Goal: Navigation & Orientation: Find specific page/section

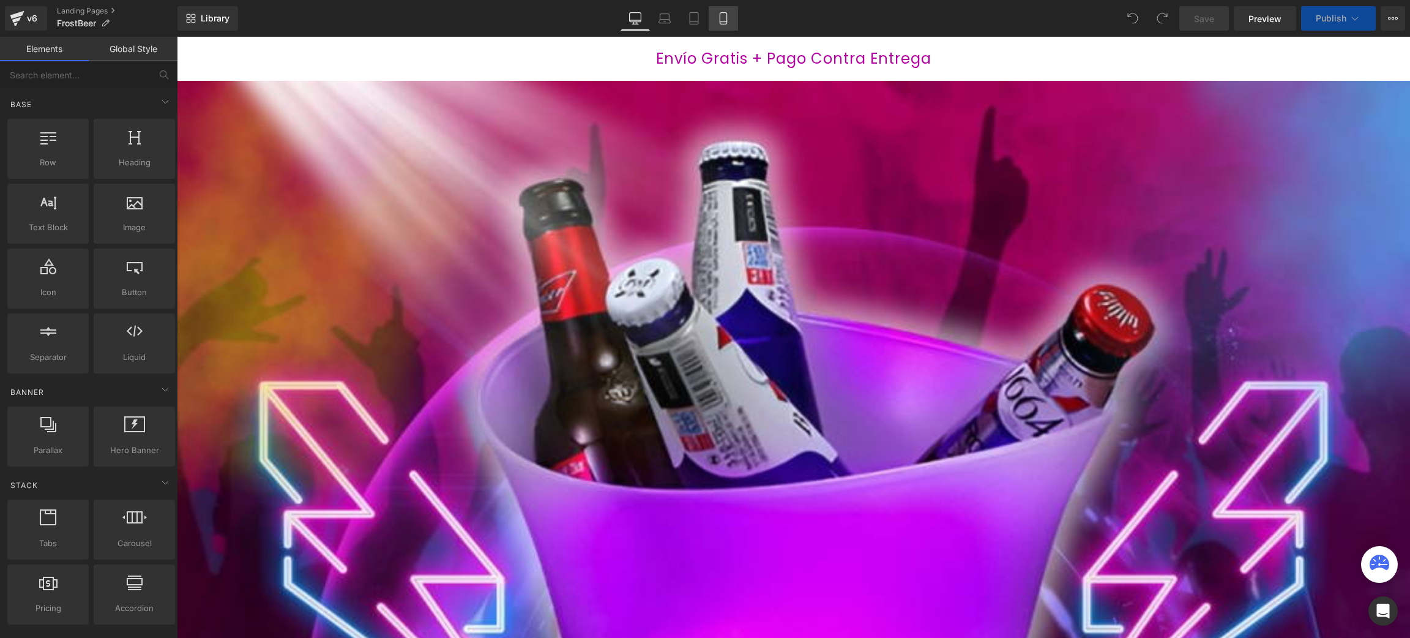
click at [730, 24] on link "Mobile" at bounding box center [723, 18] width 29 height 24
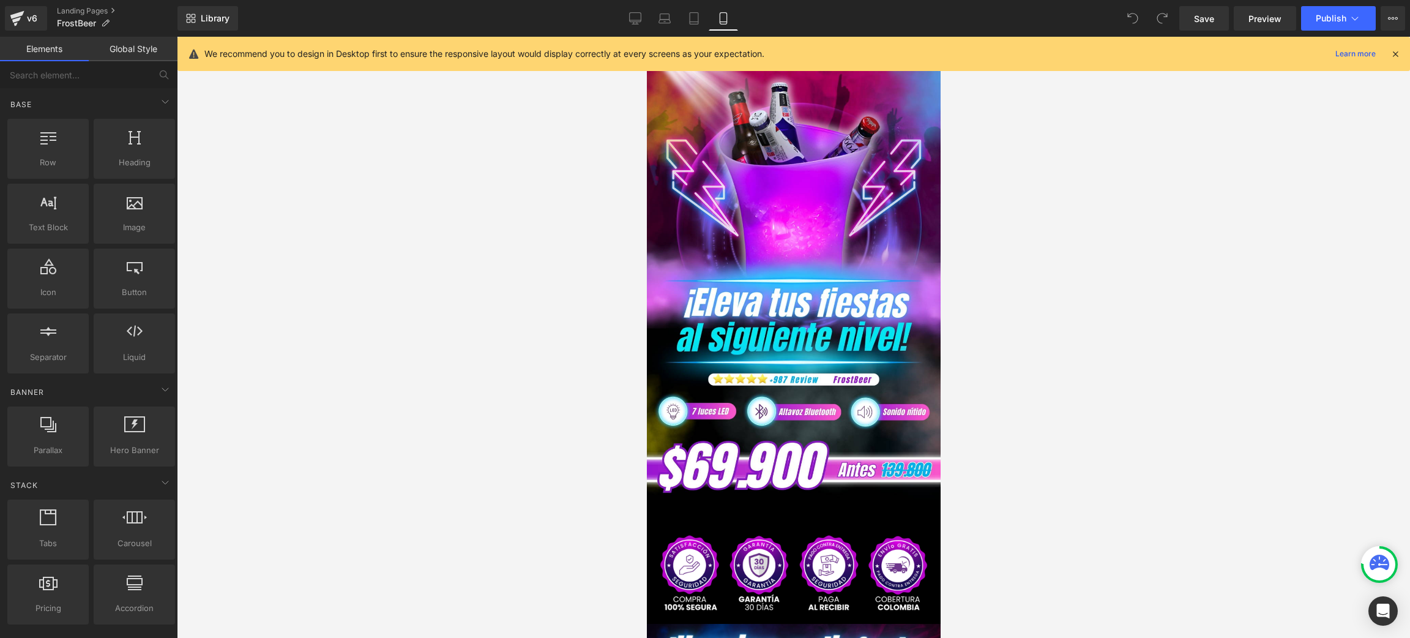
scroll to position [58, 0]
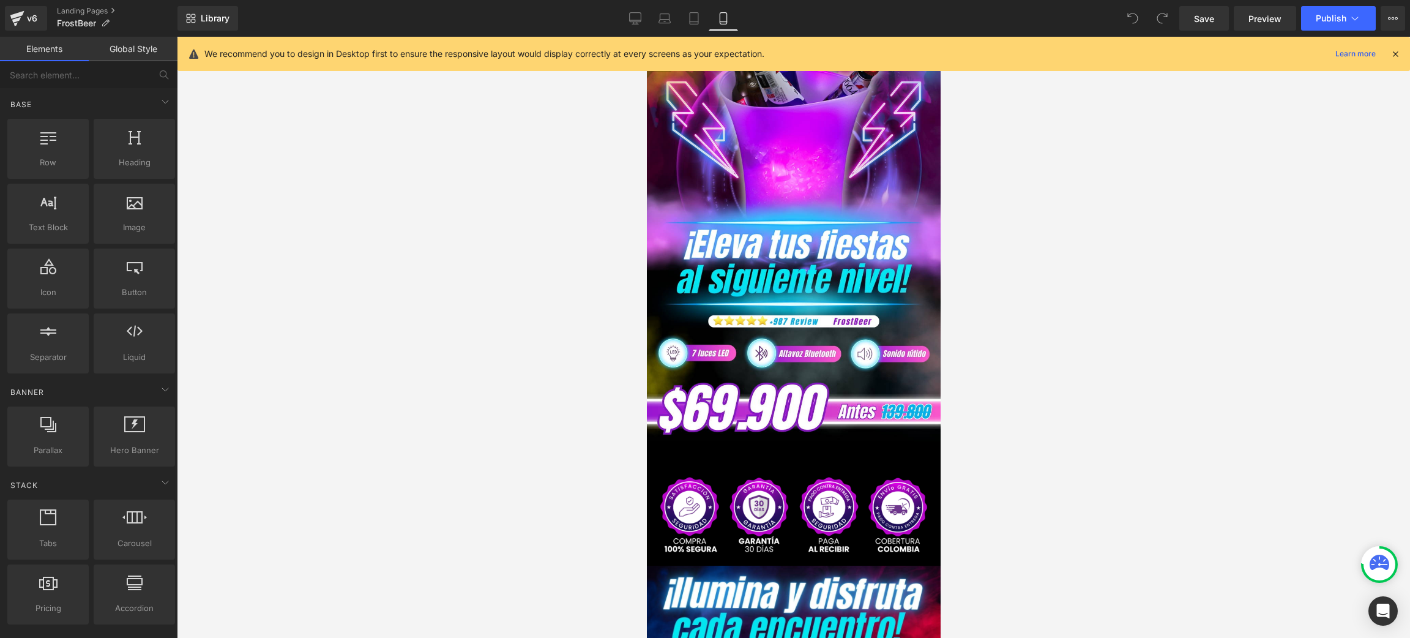
click at [1393, 50] on icon at bounding box center [1395, 53] width 11 height 11
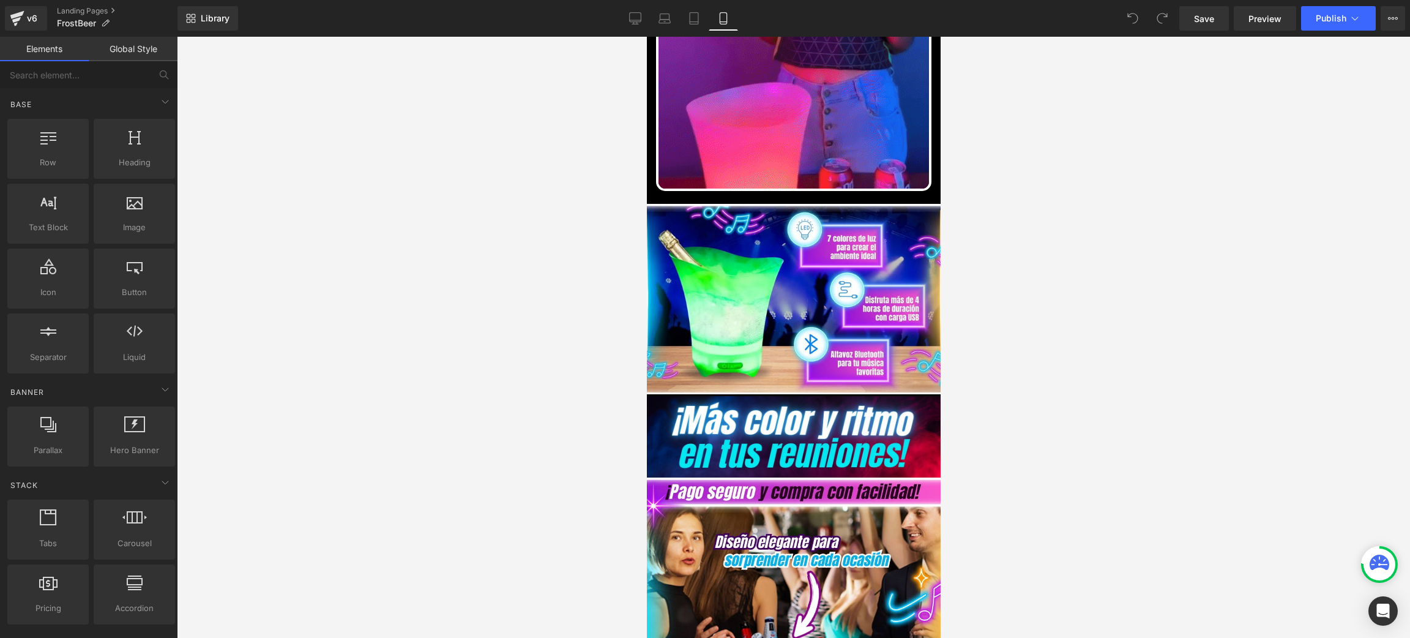
scroll to position [897, 0]
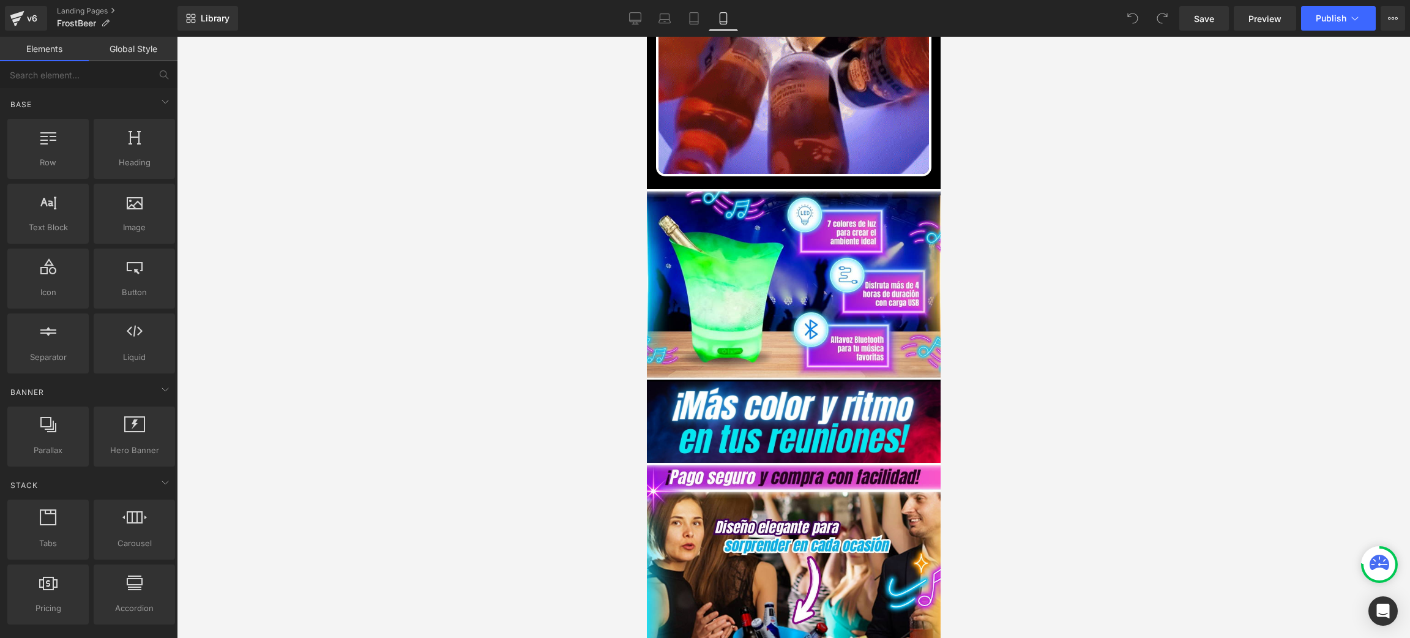
drag, startPoint x: 935, startPoint y: 110, endPoint x: 1590, endPoint y: 234, distance: 667.0
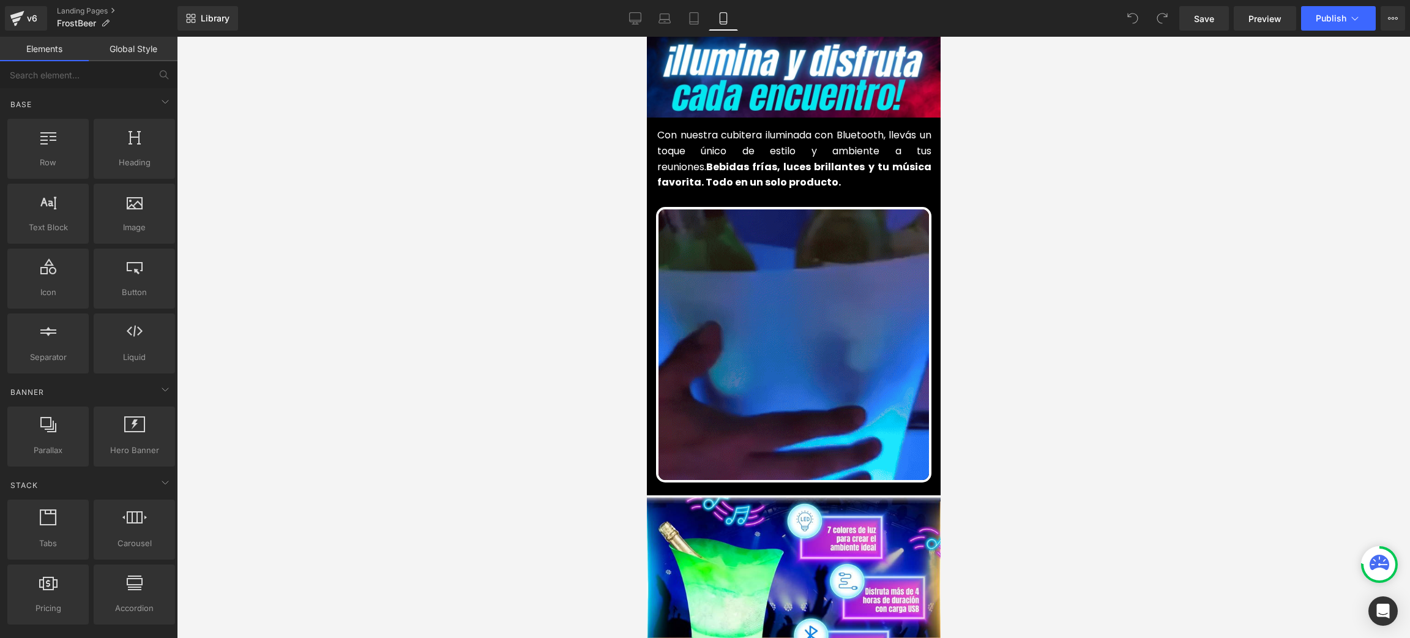
scroll to position [141, 0]
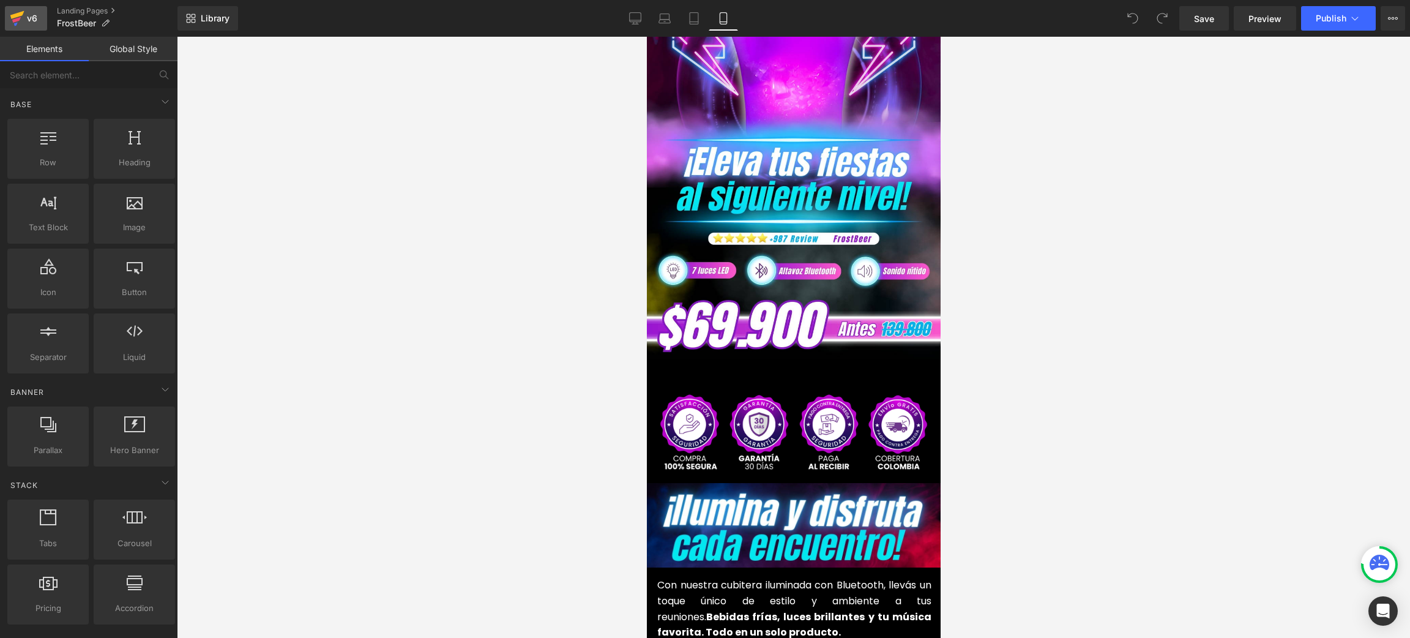
click at [19, 10] on icon at bounding box center [17, 18] width 15 height 31
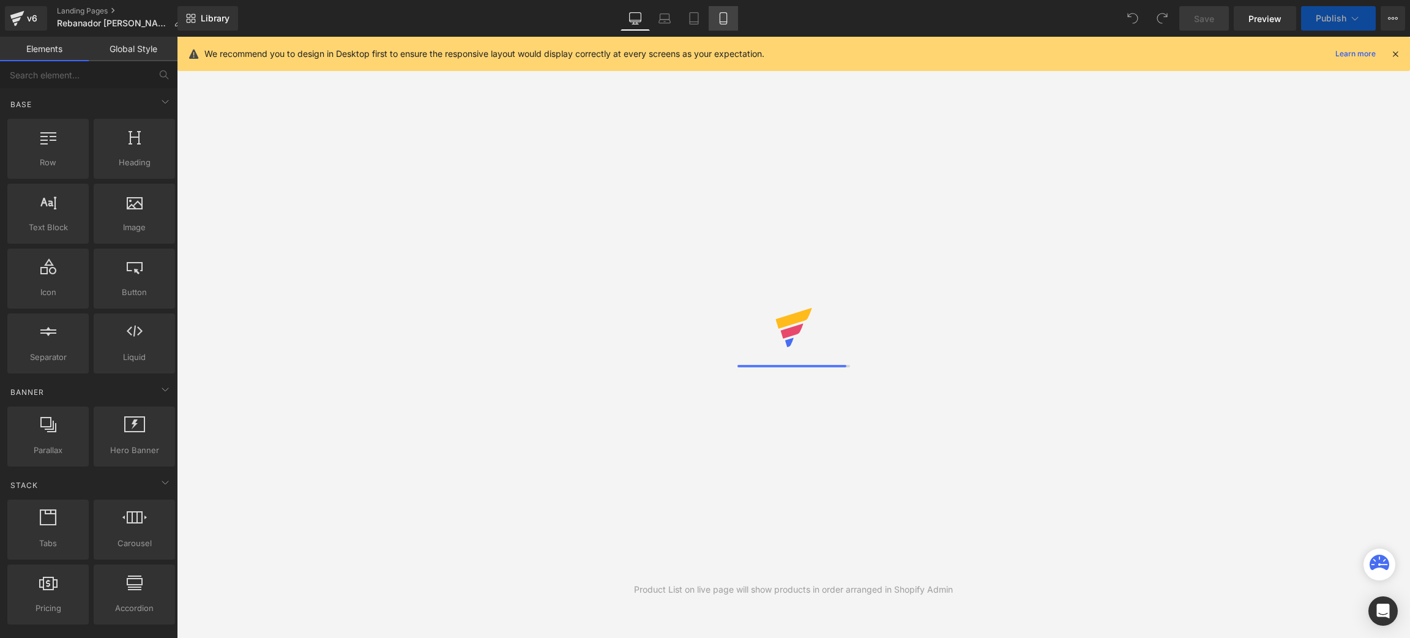
click at [723, 14] on icon at bounding box center [723, 18] width 12 height 12
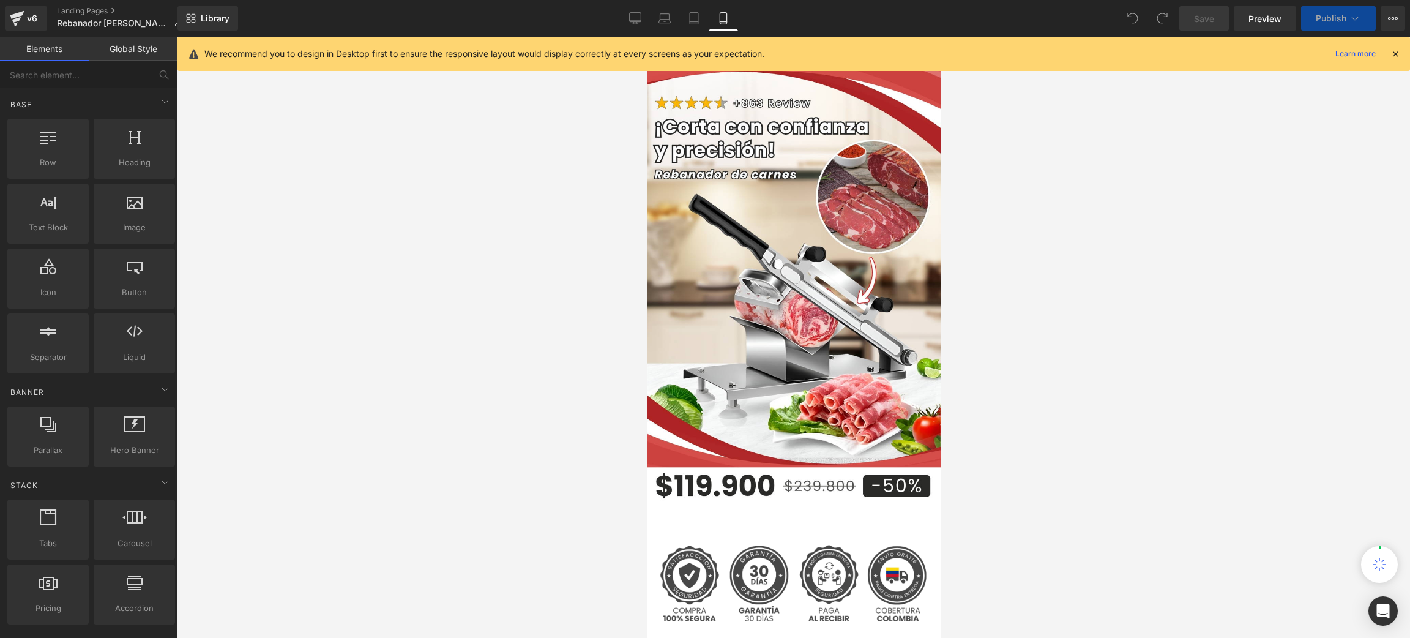
click at [723, 21] on icon at bounding box center [723, 18] width 12 height 12
drag, startPoint x: 1408, startPoint y: 50, endPoint x: 1397, endPoint y: 53, distance: 10.8
click at [1397, 53] on div "We recommend you to design in Desktop first to ensure the responsive layout wou…" at bounding box center [793, 54] width 1232 height 34
click at [1397, 53] on icon at bounding box center [1395, 53] width 11 height 11
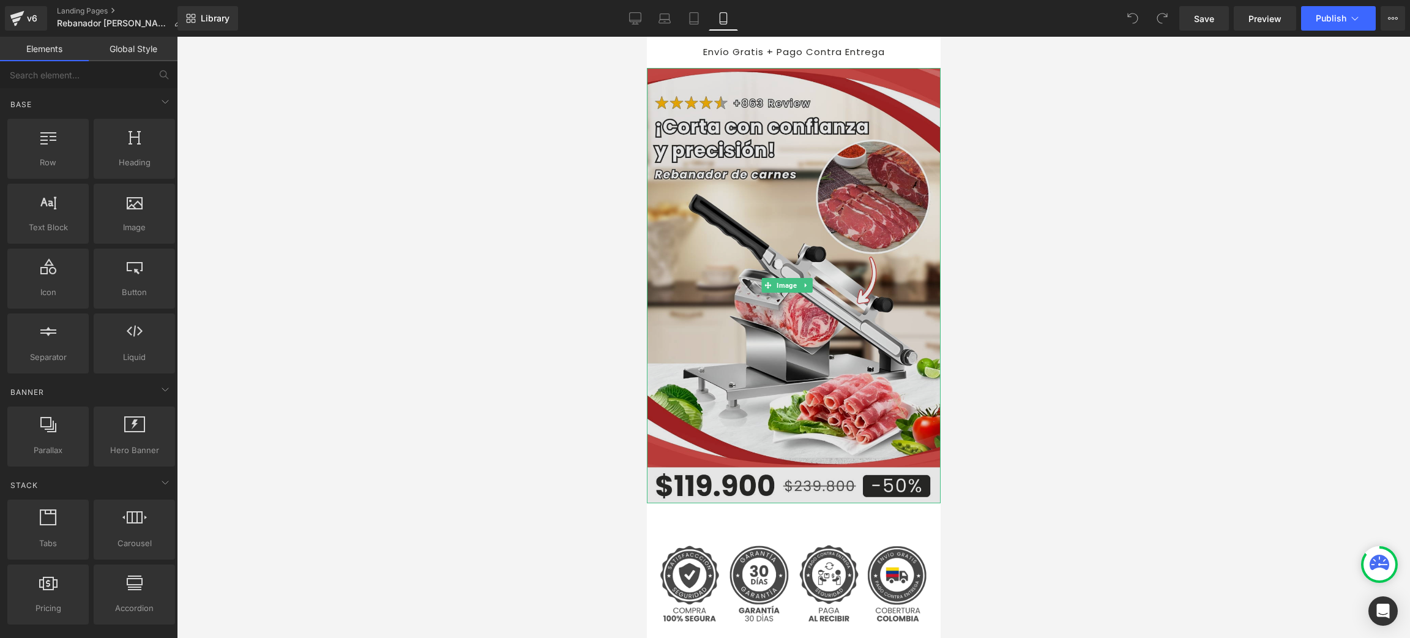
click at [832, 194] on img at bounding box center [793, 285] width 294 height 435
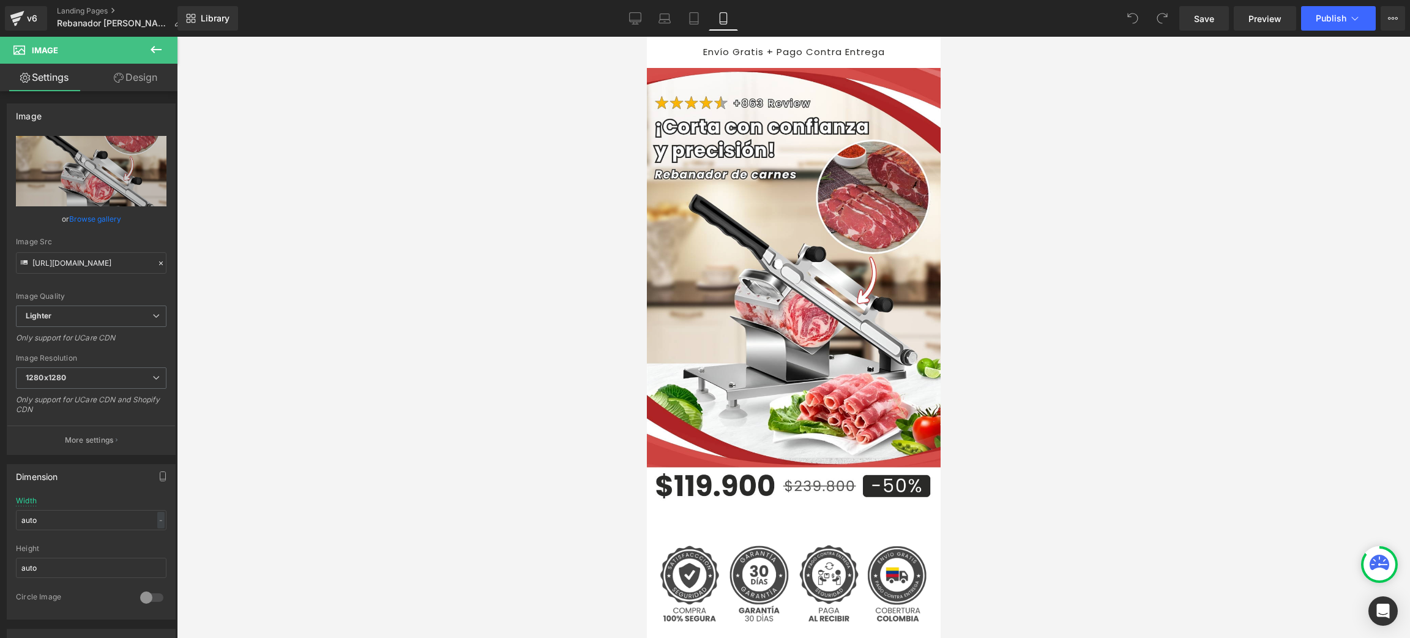
click at [152, 40] on button at bounding box center [156, 50] width 43 height 27
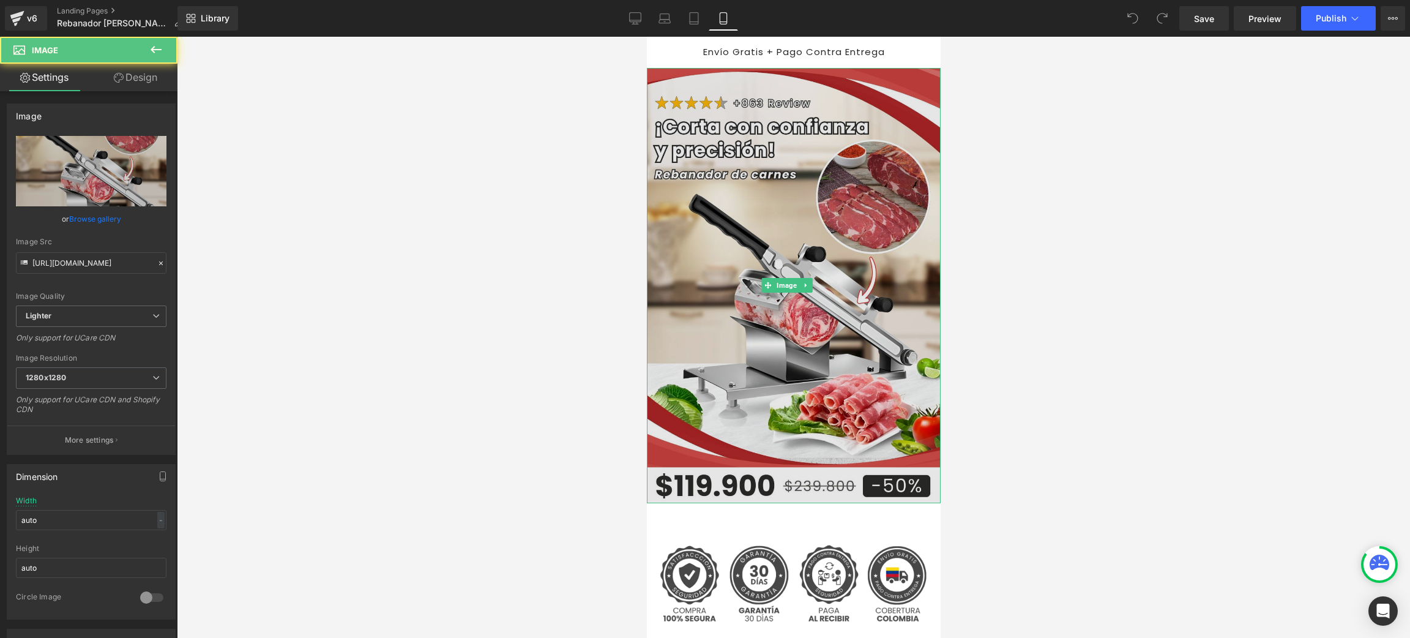
click at [709, 208] on img at bounding box center [793, 285] width 294 height 435
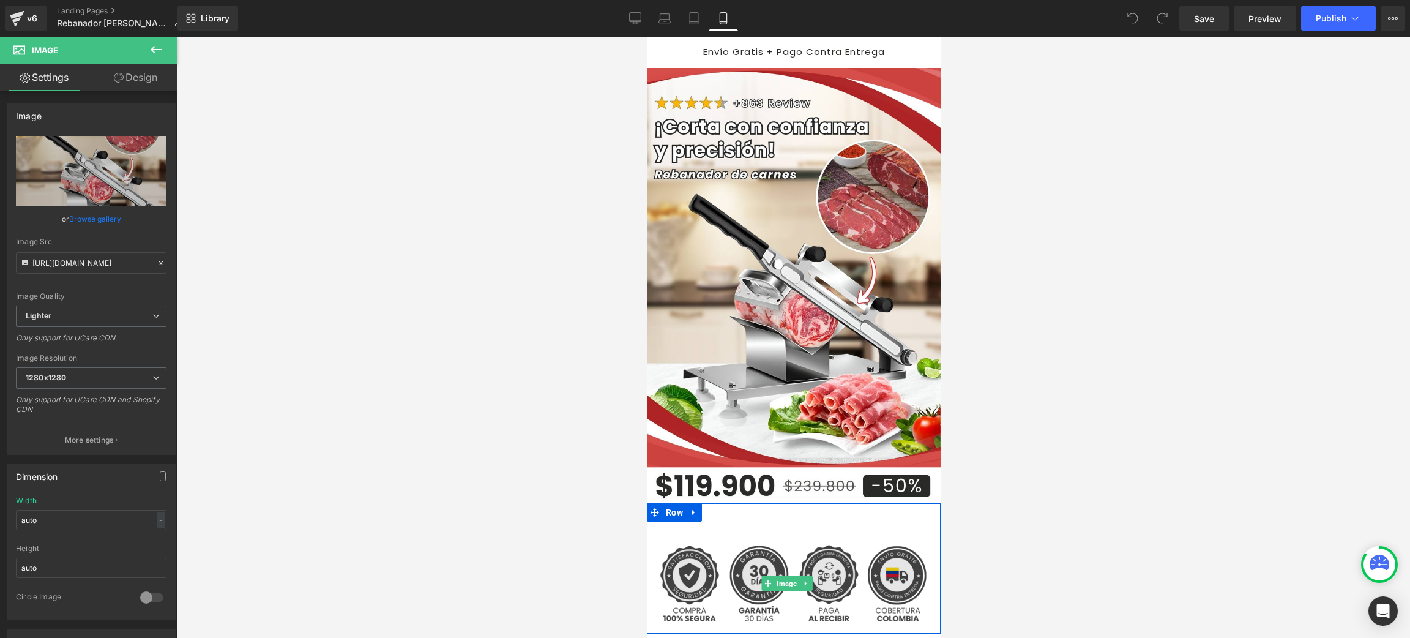
click at [770, 542] on img at bounding box center [793, 583] width 300 height 83
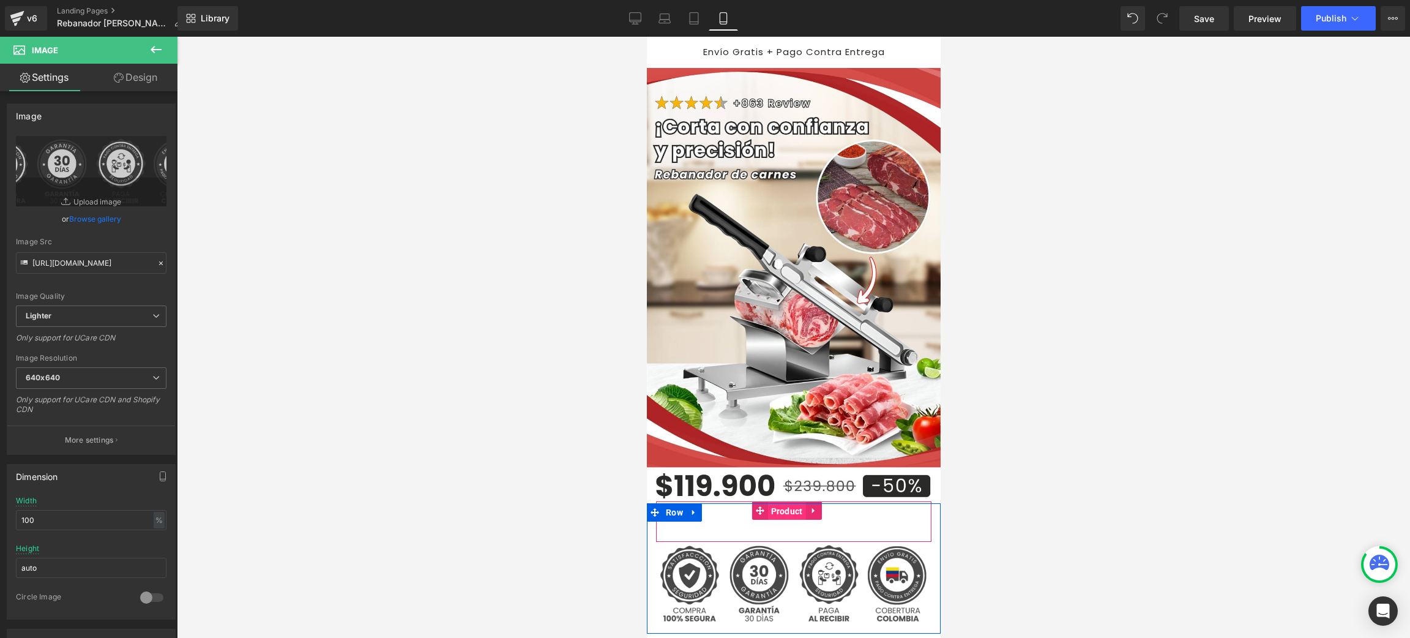
click at [778, 502] on span "Product" at bounding box center [786, 511] width 38 height 18
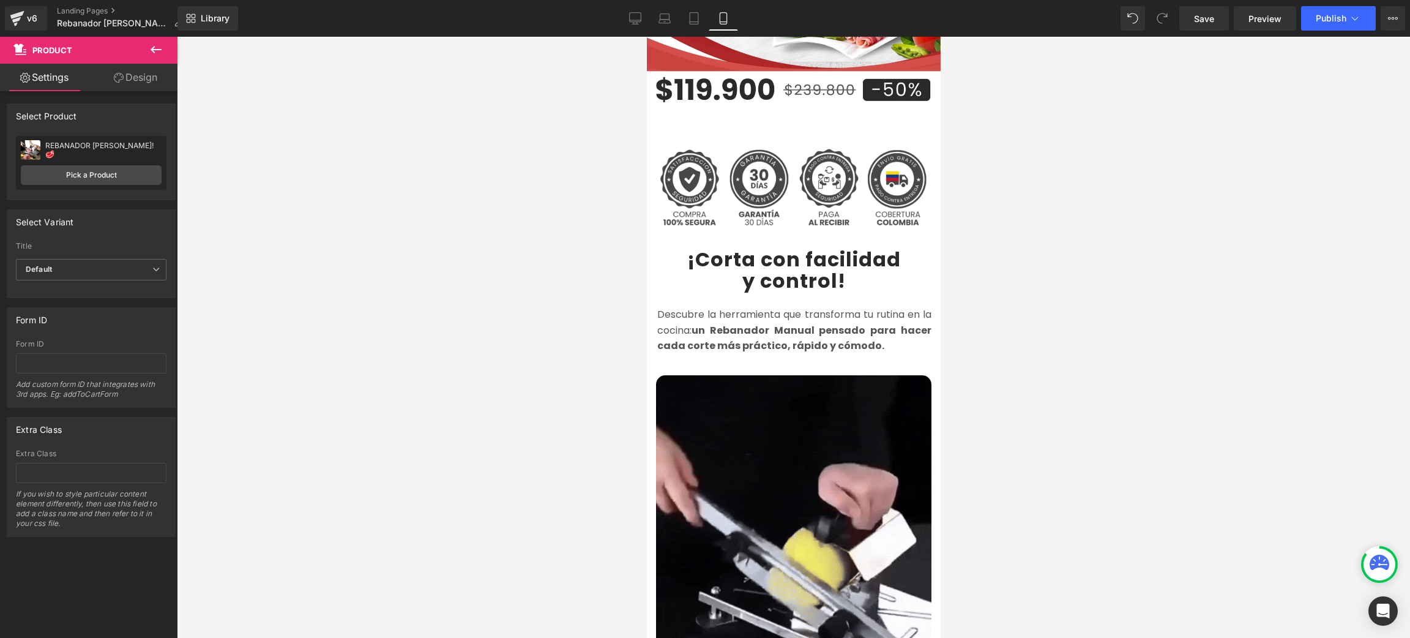
scroll to position [403, 0]
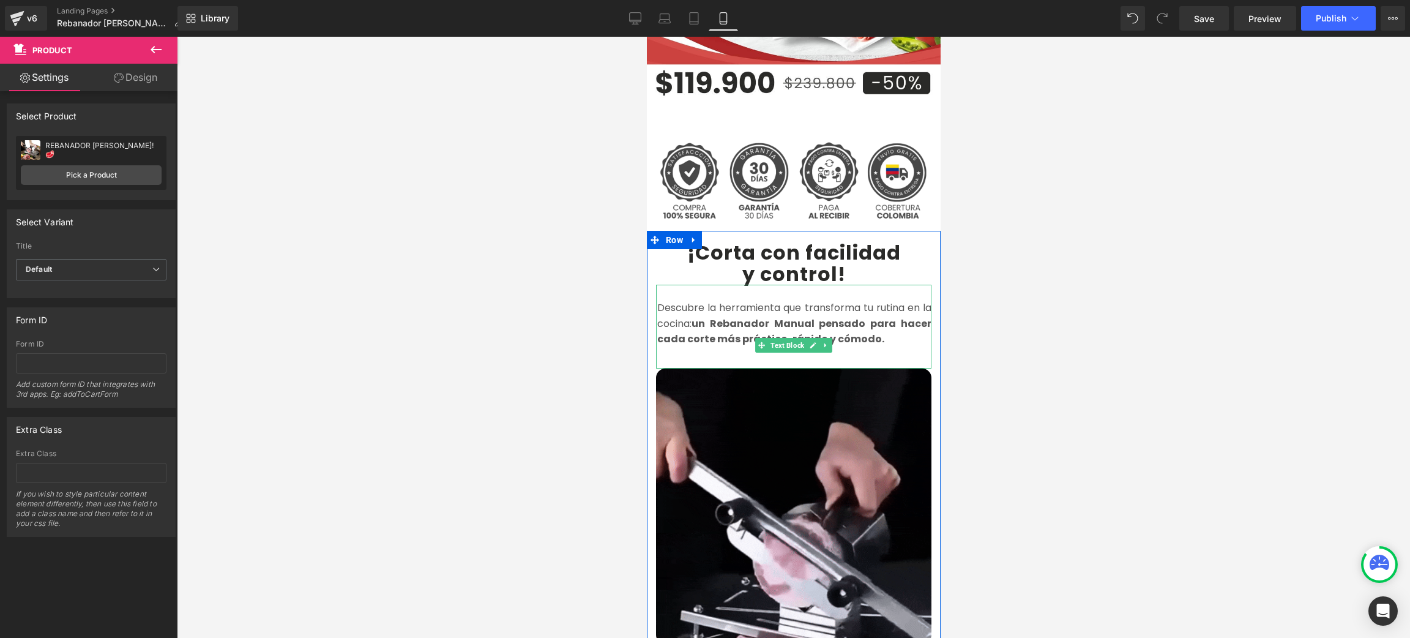
click at [733, 316] on strong "un Rebanador Manual pensado para hacer cada corte más práctico, rápido y cómodo." at bounding box center [794, 331] width 274 height 30
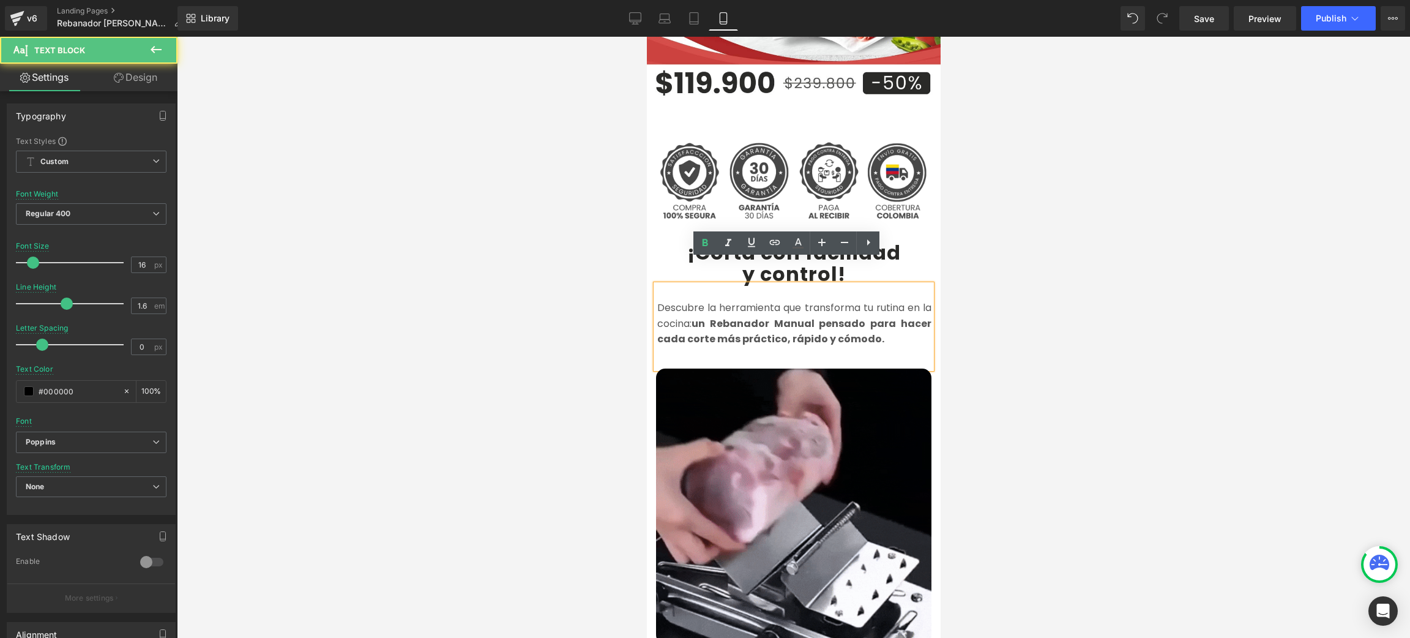
click at [805, 316] on strong "un Rebanador Manual pensado para hacer cada corte más práctico, rápido y cómodo." at bounding box center [794, 331] width 274 height 30
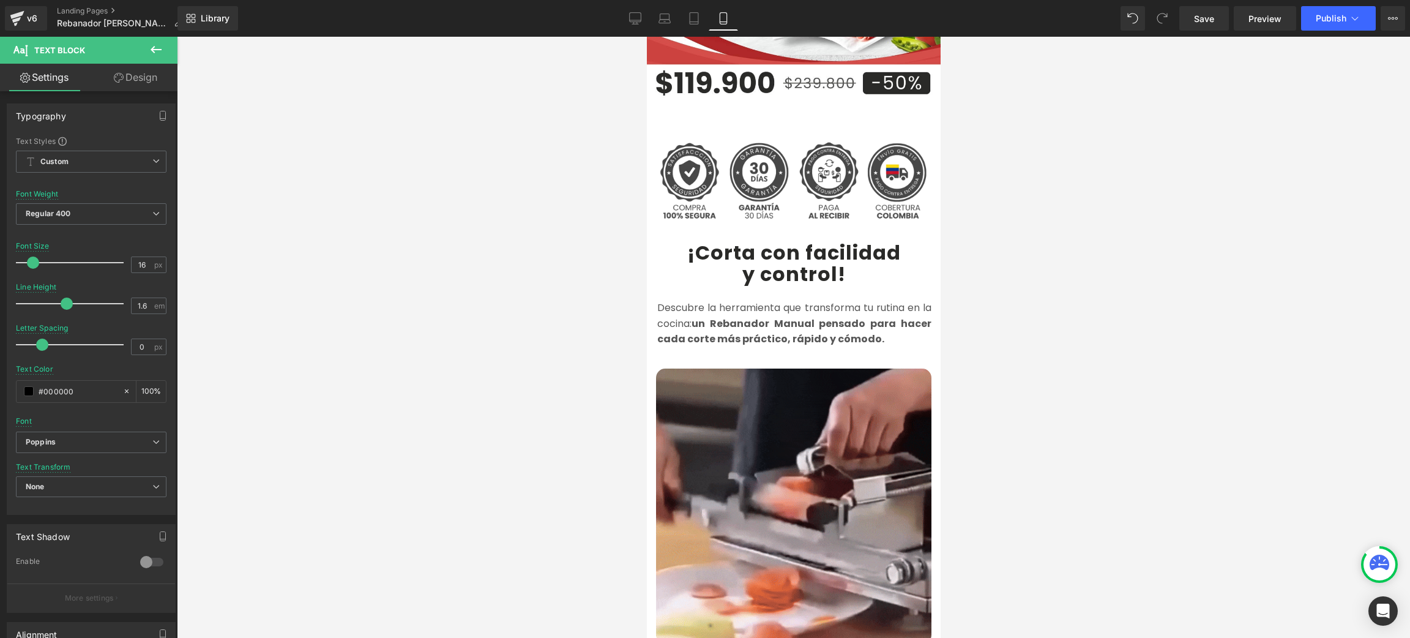
click at [157, 50] on icon at bounding box center [156, 49] width 15 height 15
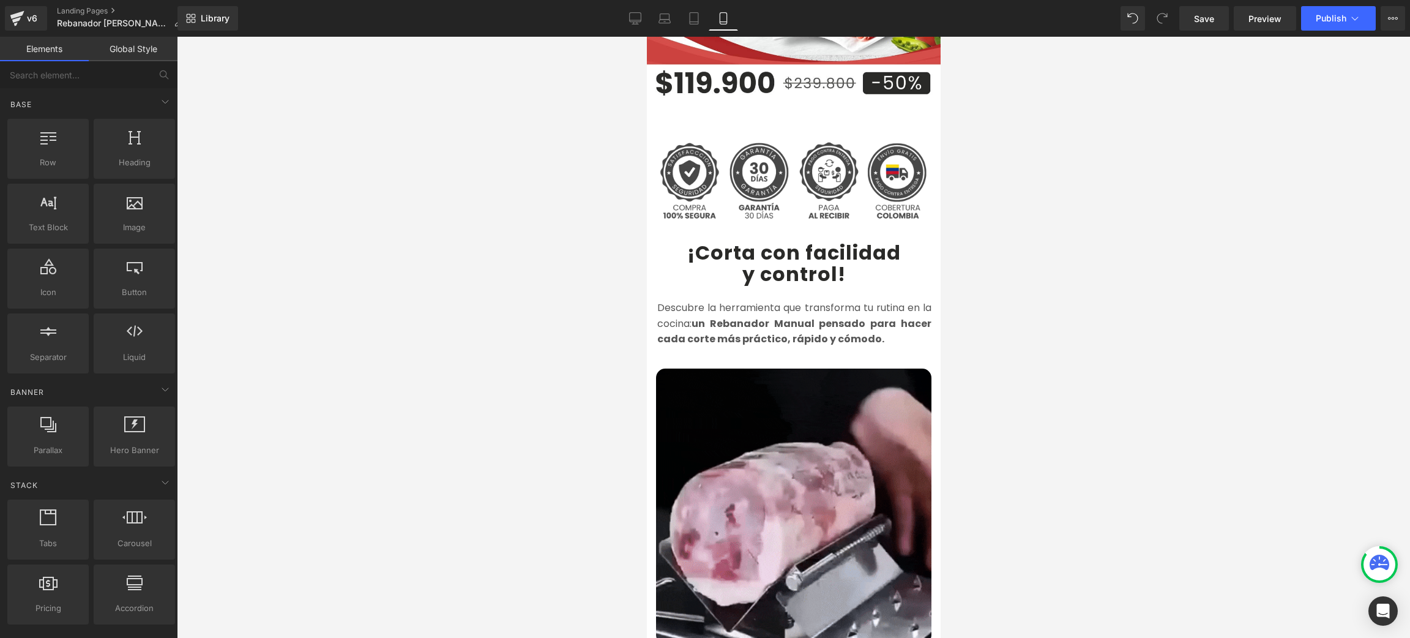
scroll to position [535, 0]
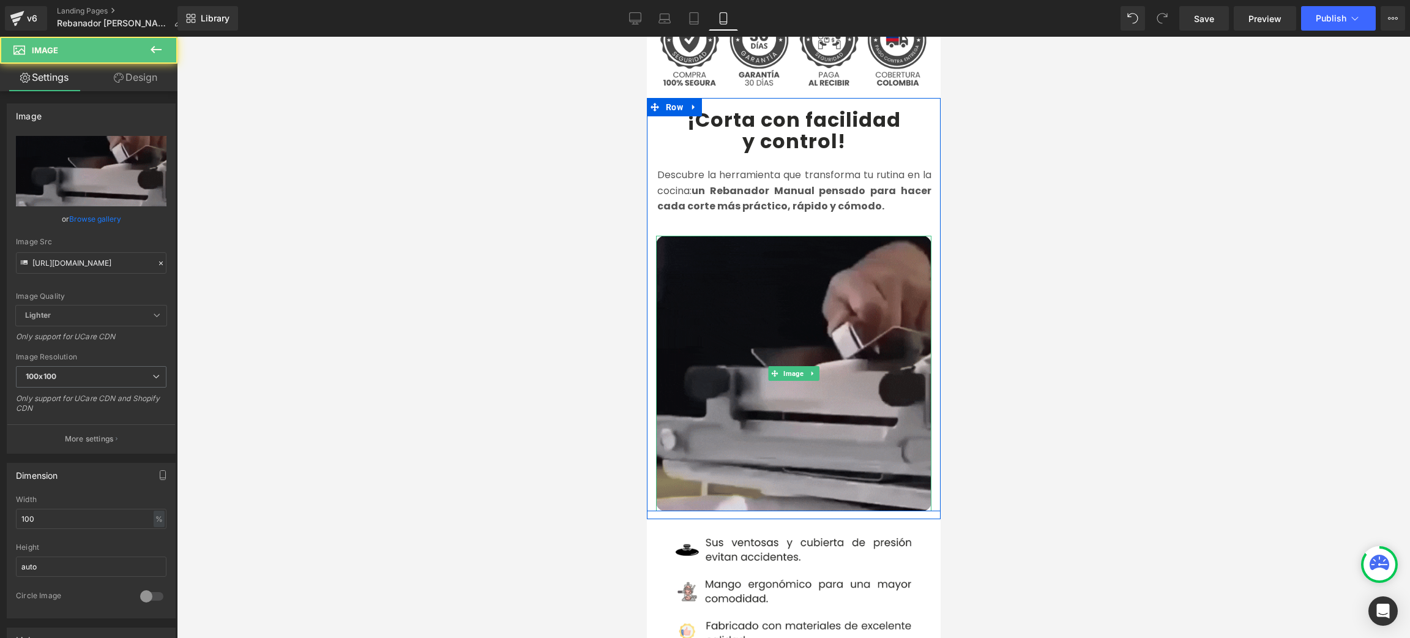
click at [840, 259] on img at bounding box center [792, 373] width 275 height 275
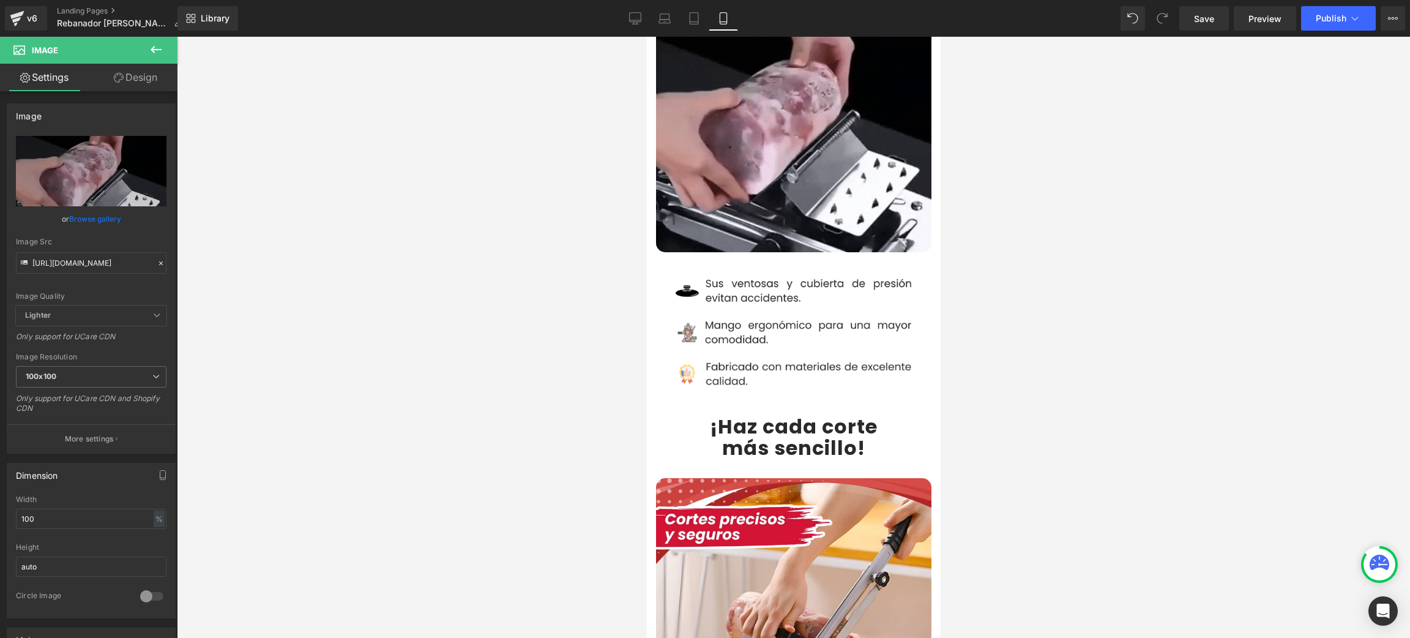
scroll to position [877, 0]
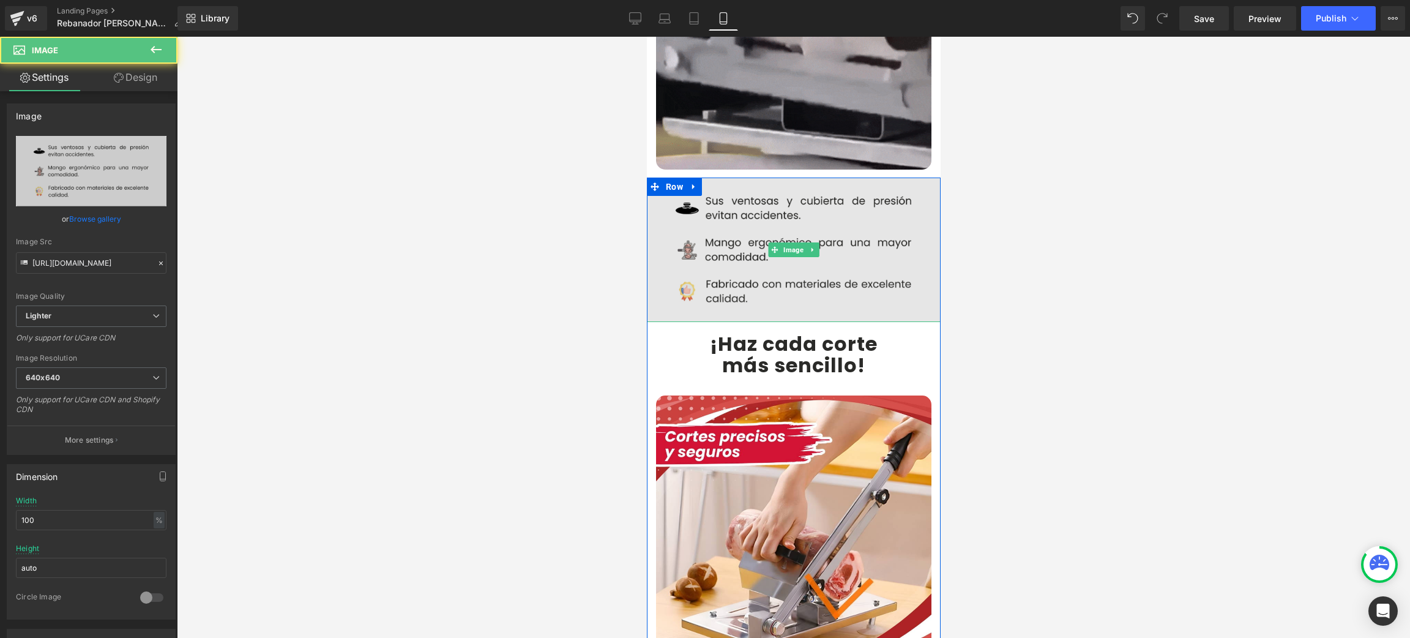
click at [812, 214] on img at bounding box center [793, 249] width 312 height 144
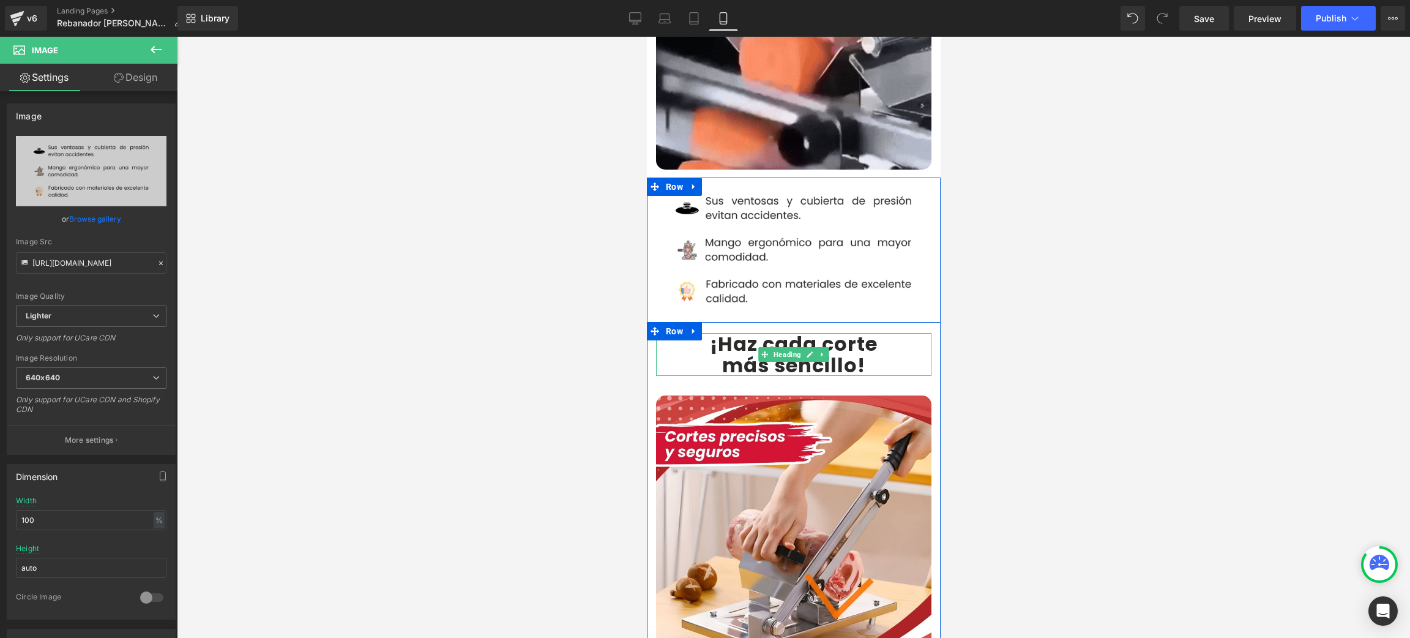
click at [759, 330] on b "¡Haz cada corte" at bounding box center [793, 344] width 168 height 28
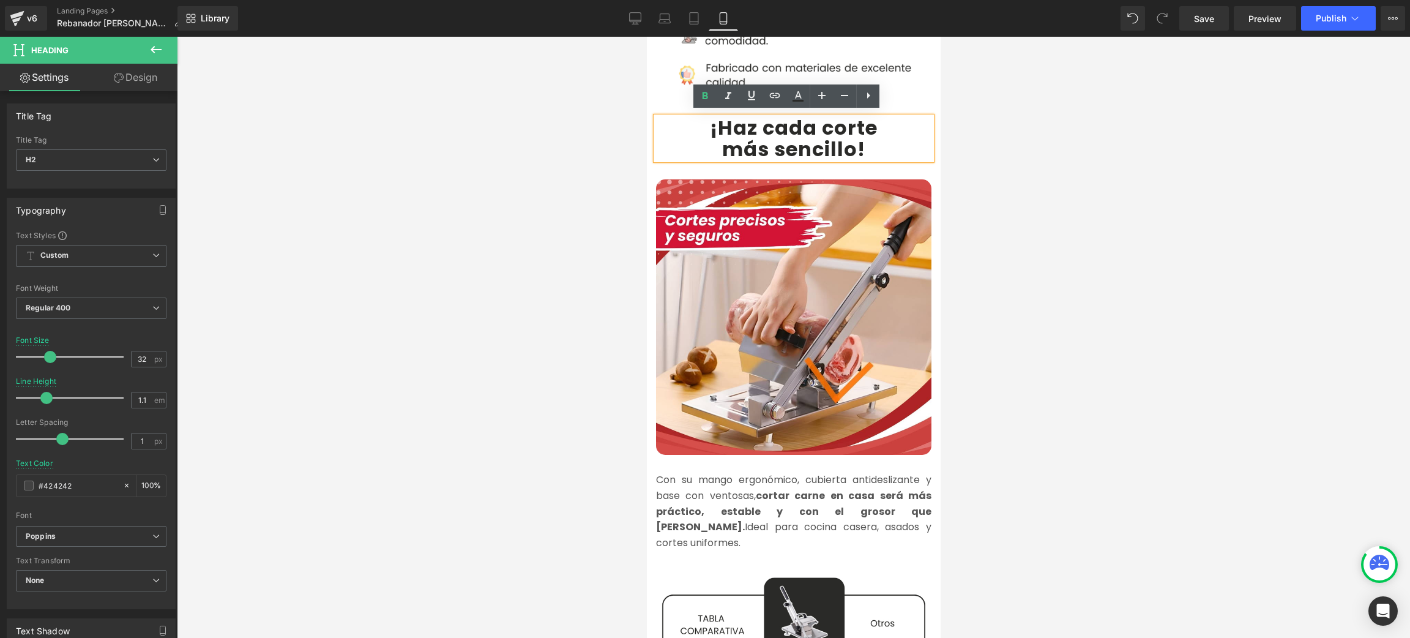
scroll to position [1073, 0]
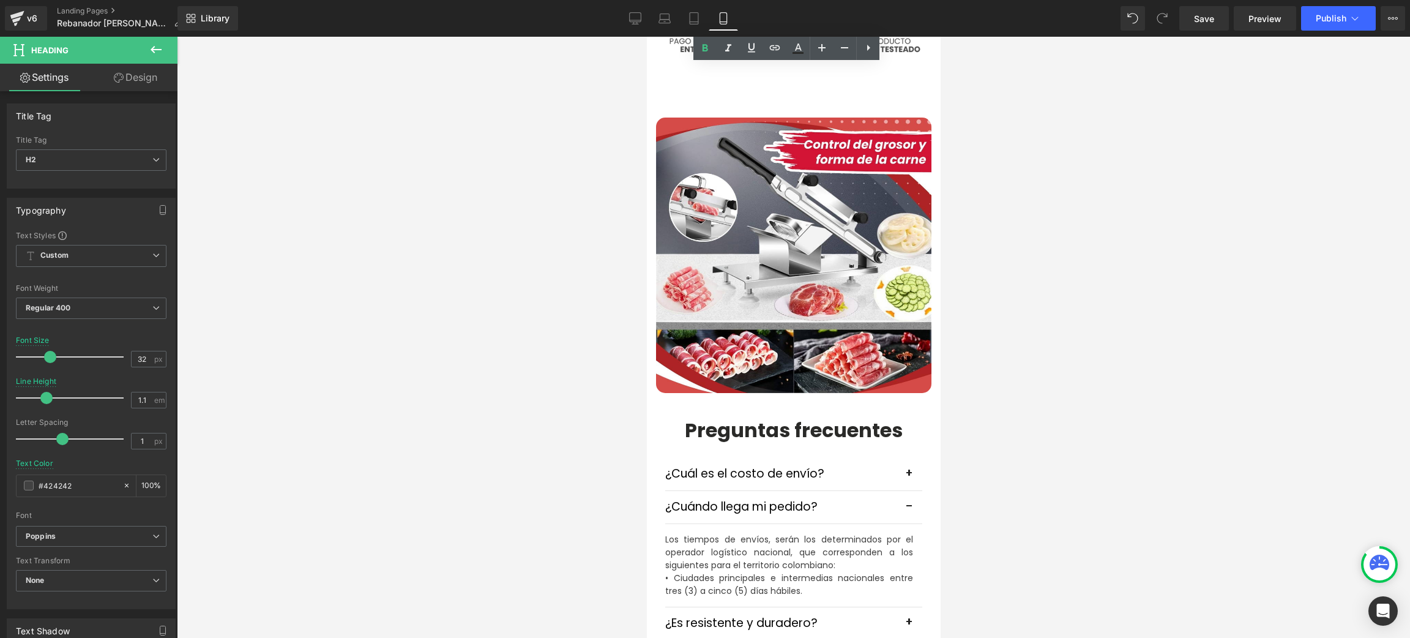
drag, startPoint x: 933, startPoint y: 204, endPoint x: 1617, endPoint y: 458, distance: 730.0
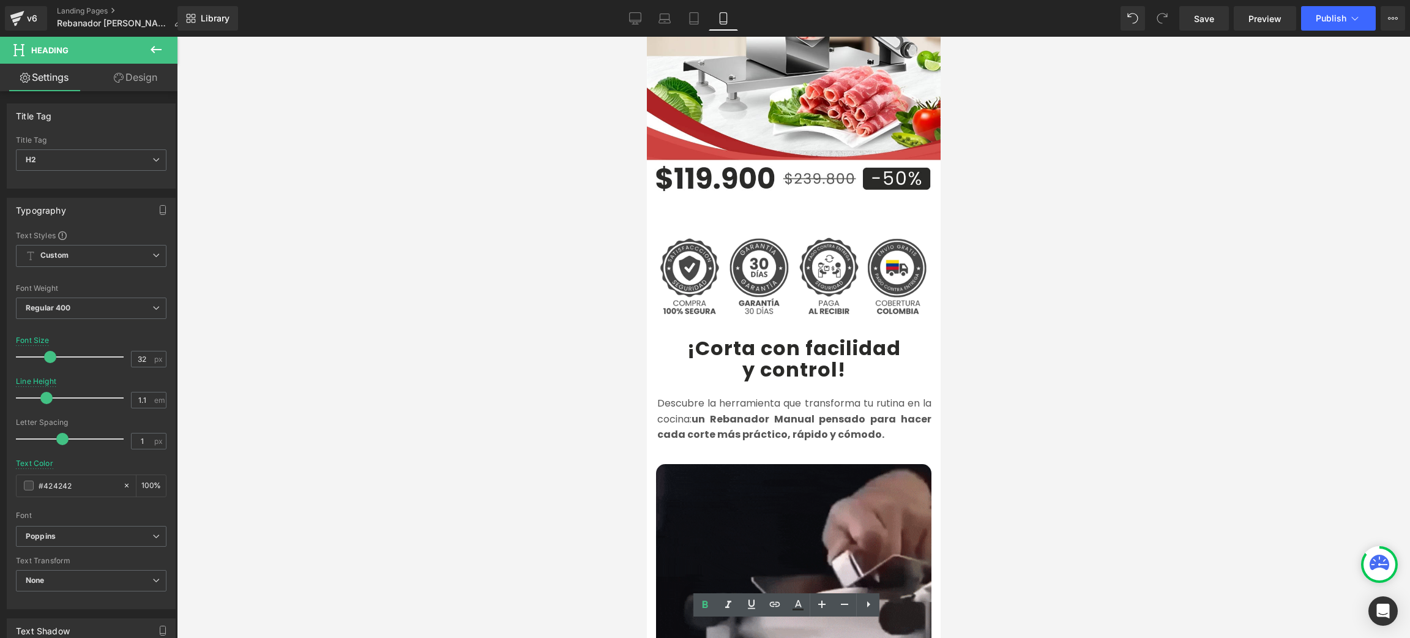
scroll to position [0, 0]
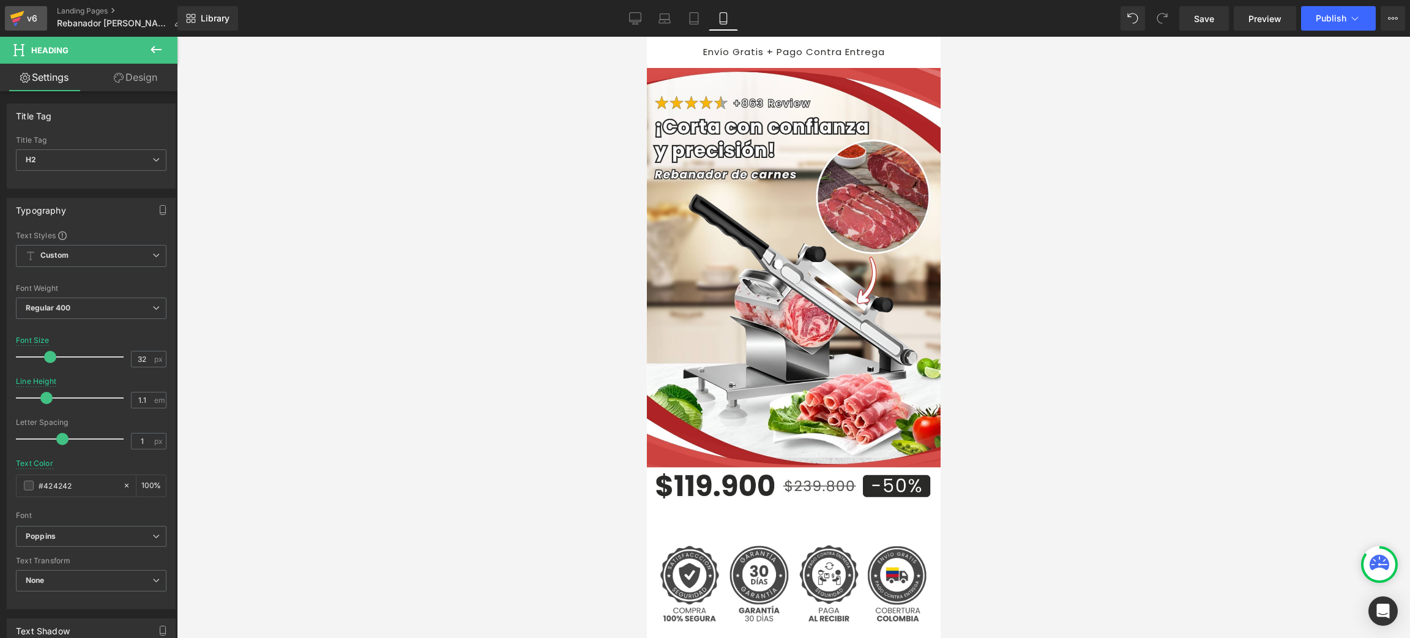
click at [31, 28] on link "v6" at bounding box center [26, 18] width 42 height 24
